Goal: Information Seeking & Learning: Learn about a topic

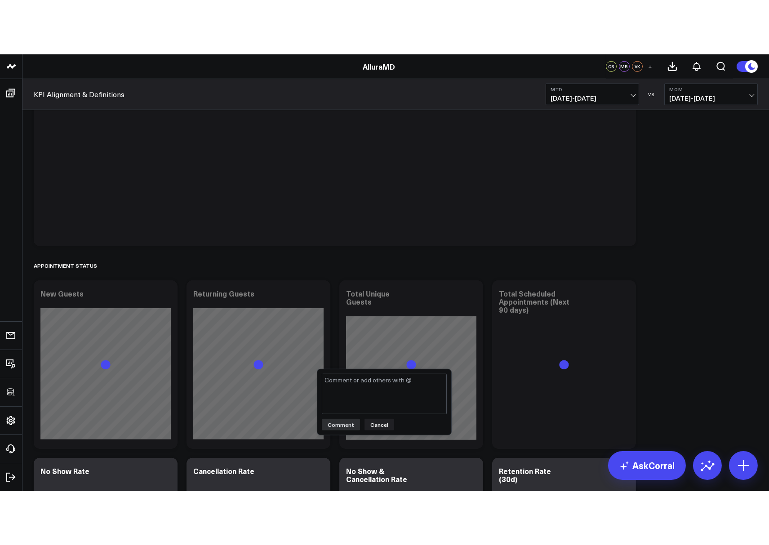
scroll to position [1318, 0]
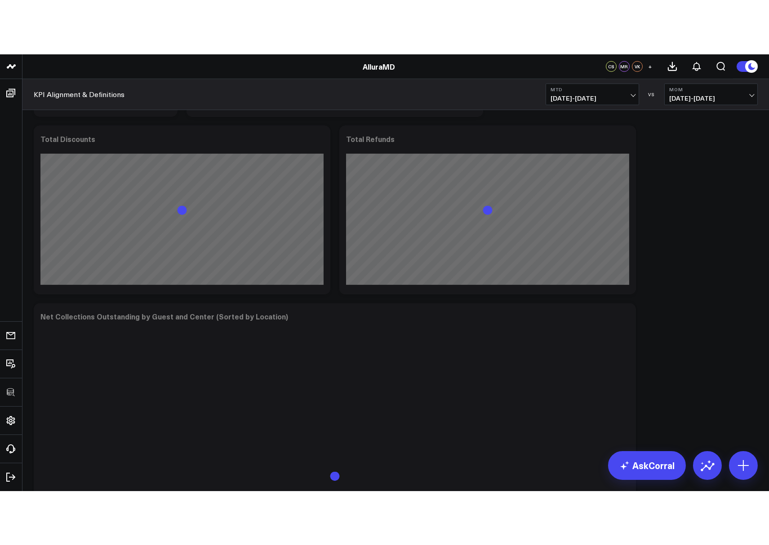
scroll to position [1551, 0]
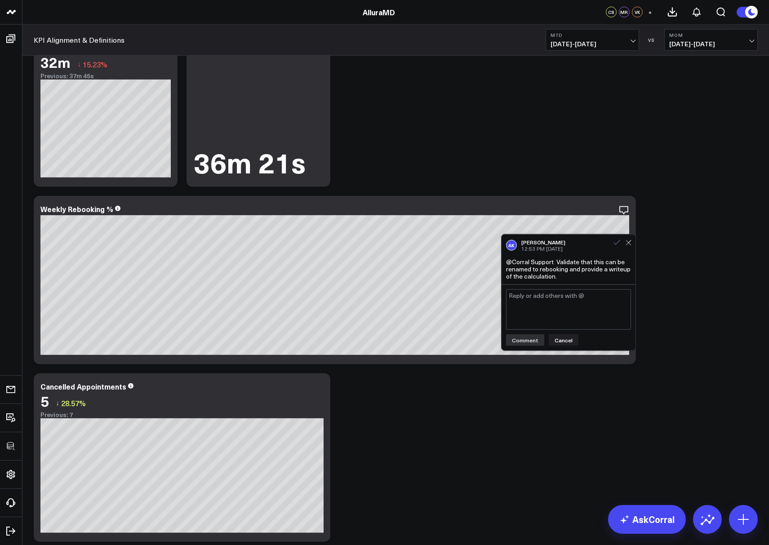
click at [616, 242] on icon at bounding box center [617, 243] width 8 height 8
